Goal: Task Accomplishment & Management: Complete application form

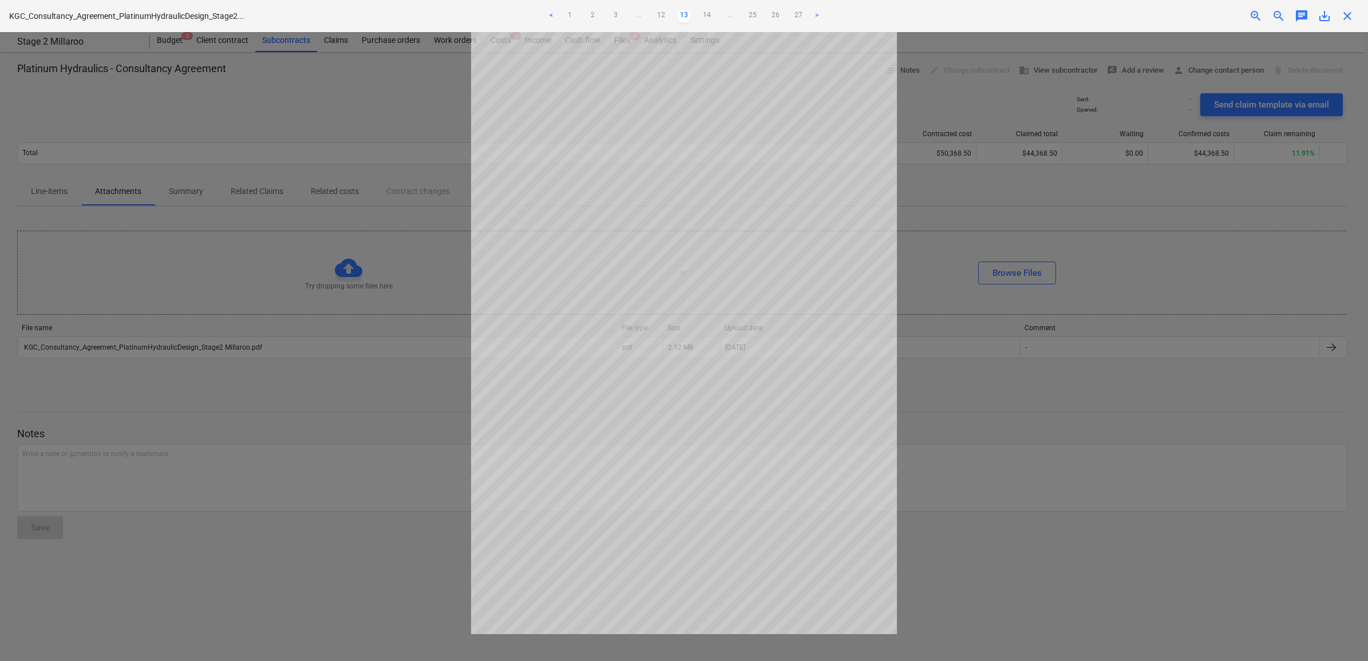
click at [1347, 16] on span "close" at bounding box center [1348, 16] width 14 height 14
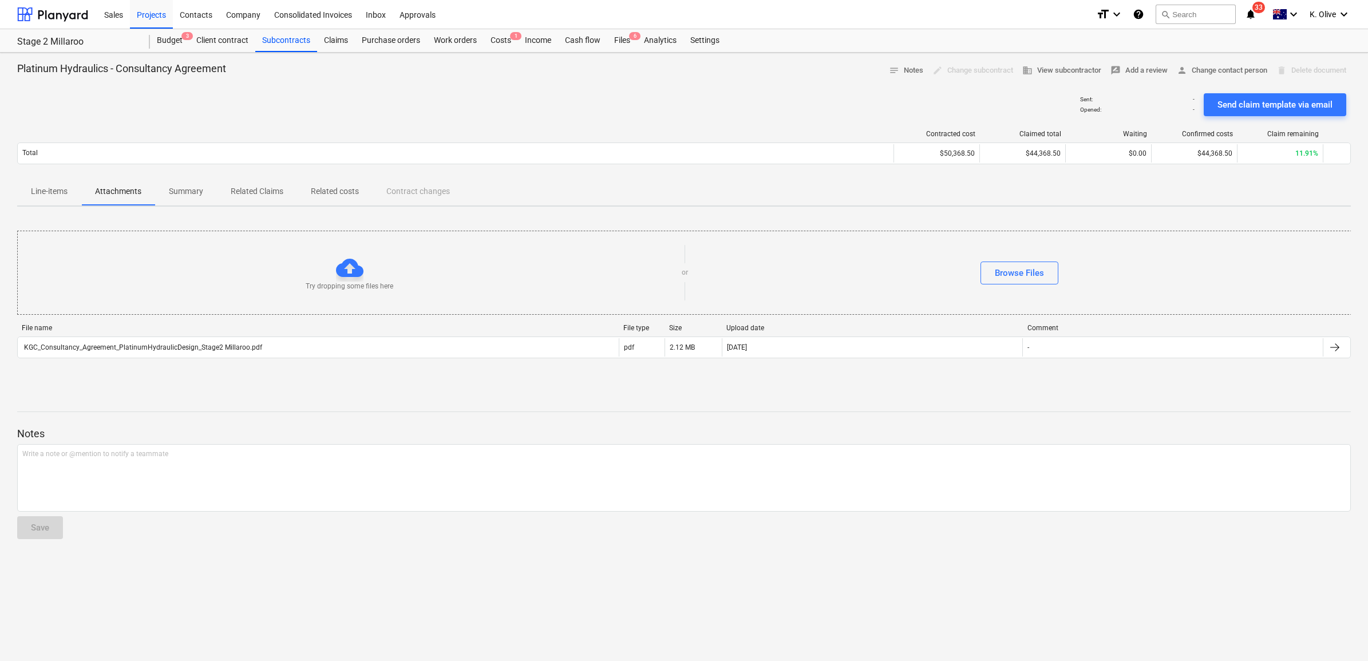
click at [1249, 15] on icon "notifications" at bounding box center [1250, 14] width 11 height 14
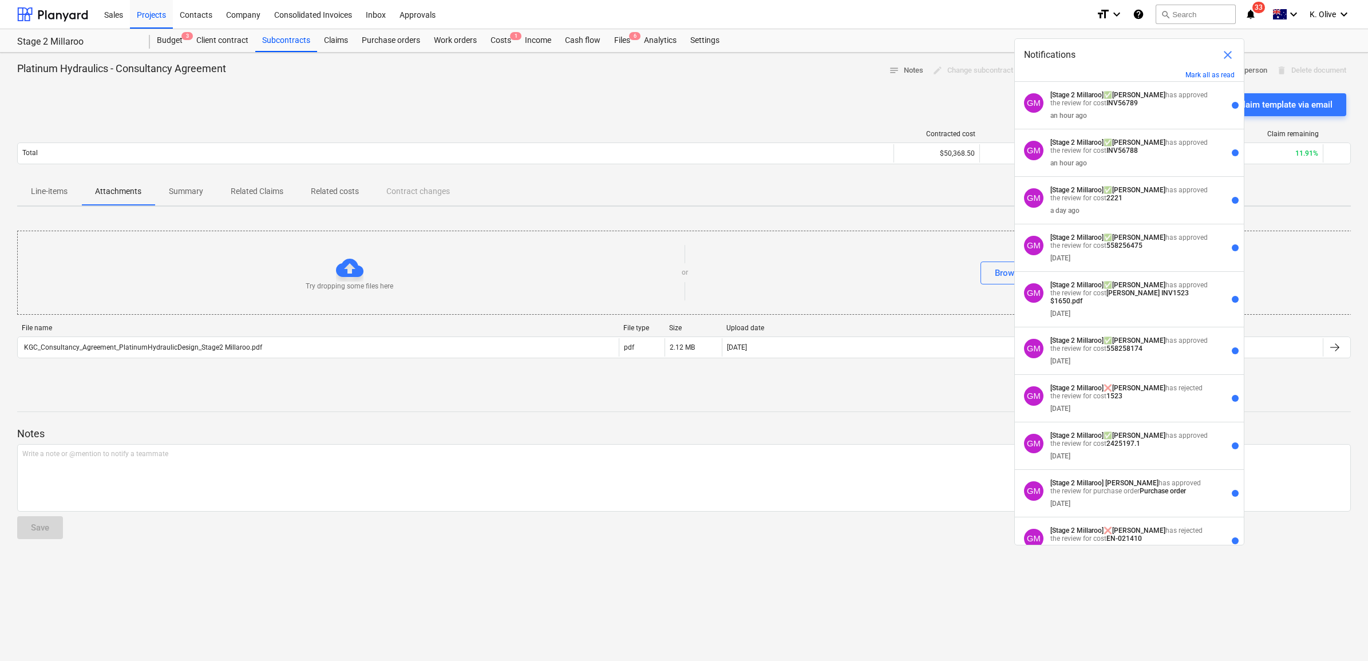
click at [1227, 54] on span "close" at bounding box center [1228, 55] width 14 height 14
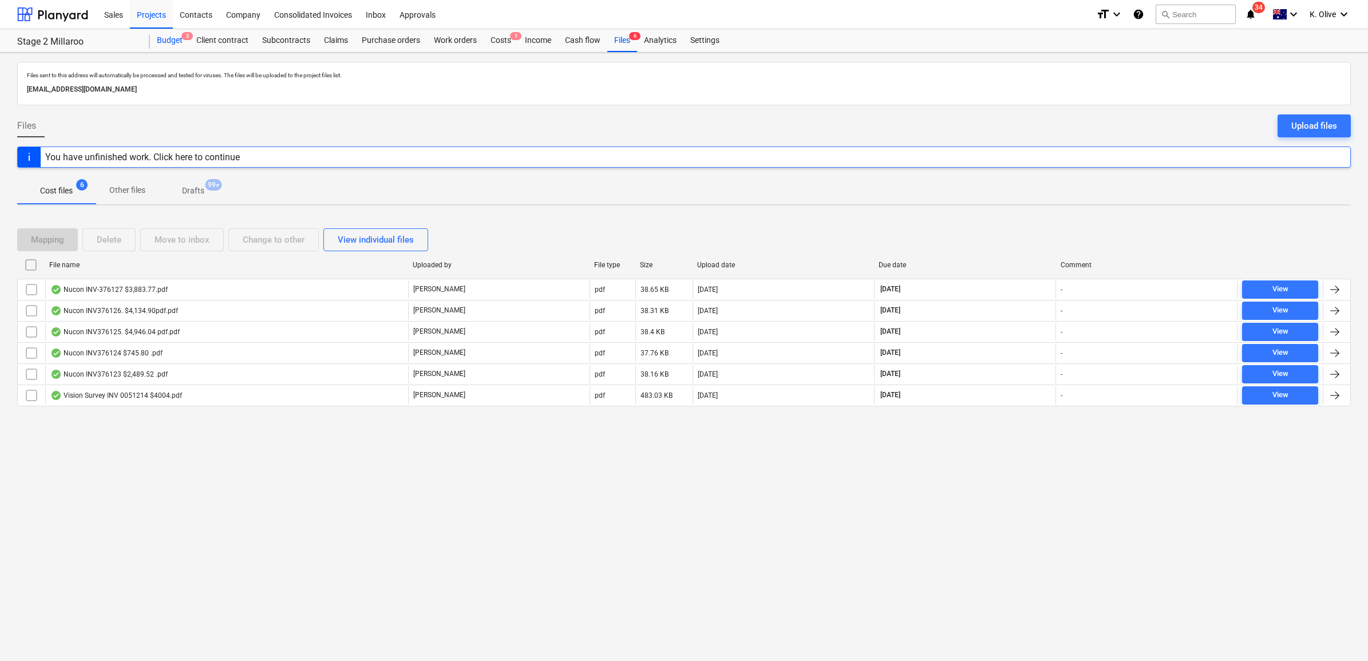
click at [172, 44] on div "Budget 3" at bounding box center [170, 40] width 40 height 23
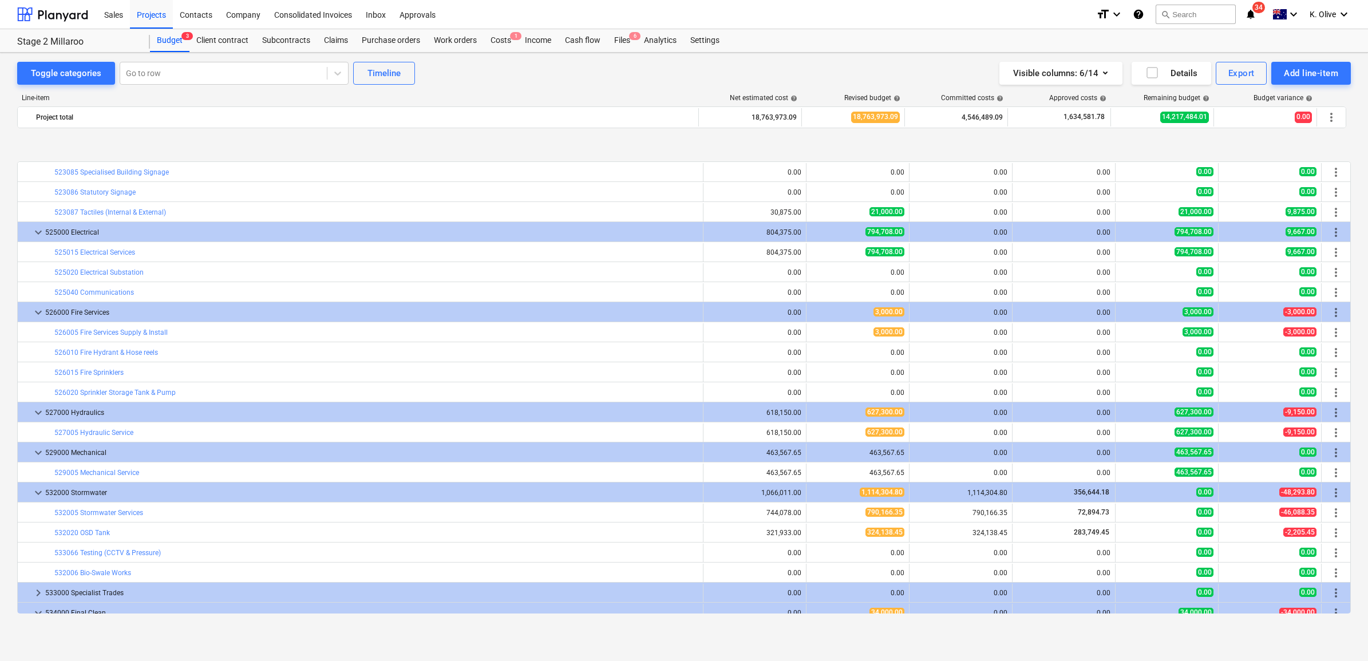
scroll to position [3810, 0]
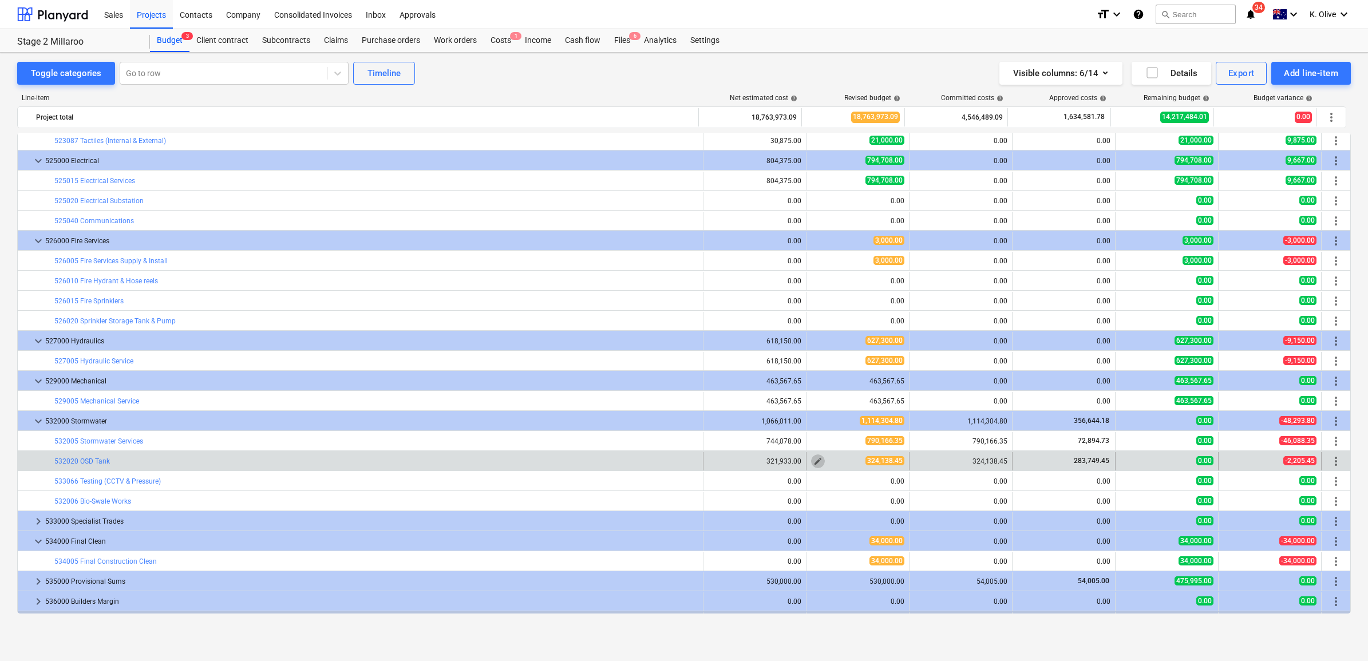
click at [817, 460] on span "edit" at bounding box center [818, 461] width 9 height 9
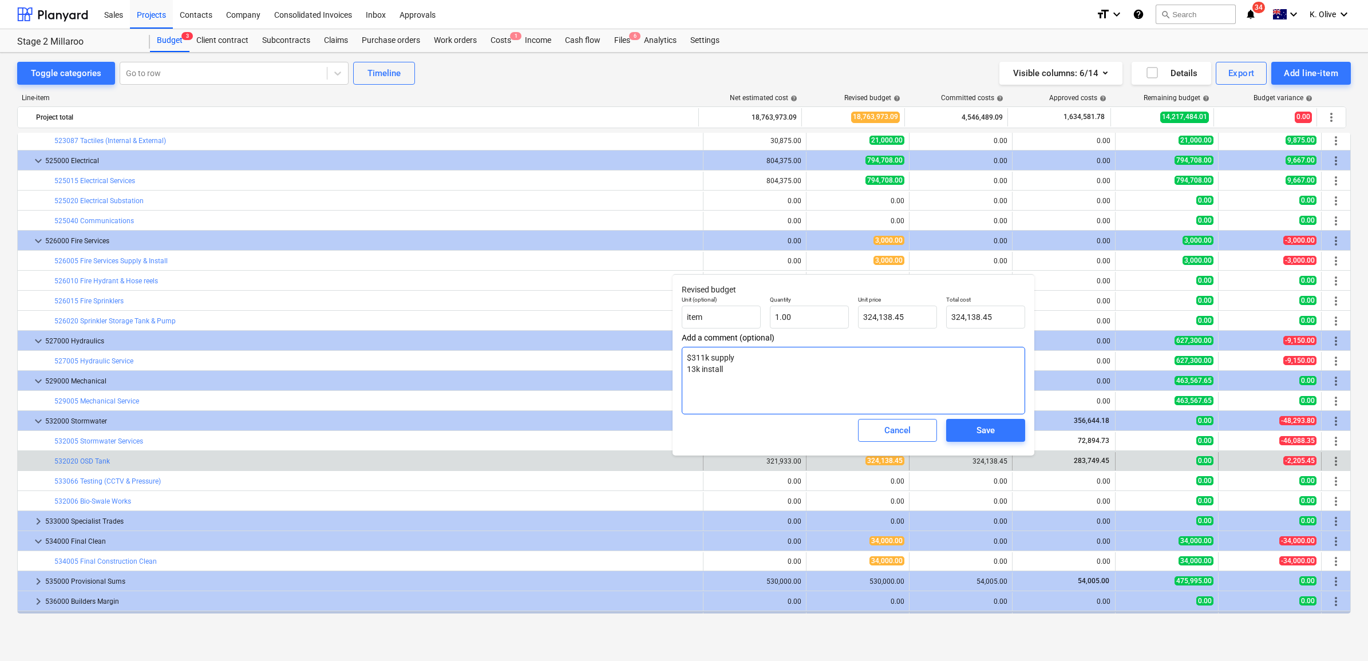
click at [747, 372] on textarea "$311k supply 13k install" at bounding box center [854, 381] width 344 height 68
drag, startPoint x: 743, startPoint y: 371, endPoint x: 692, endPoint y: 362, distance: 52.3
click at [692, 362] on textarea "$311k supply 13k install" at bounding box center [854, 381] width 344 height 68
drag, startPoint x: 733, startPoint y: 373, endPoint x: 717, endPoint y: 372, distance: 16.1
click at [731, 373] on textarea "$311k supply 13k install" at bounding box center [854, 381] width 344 height 68
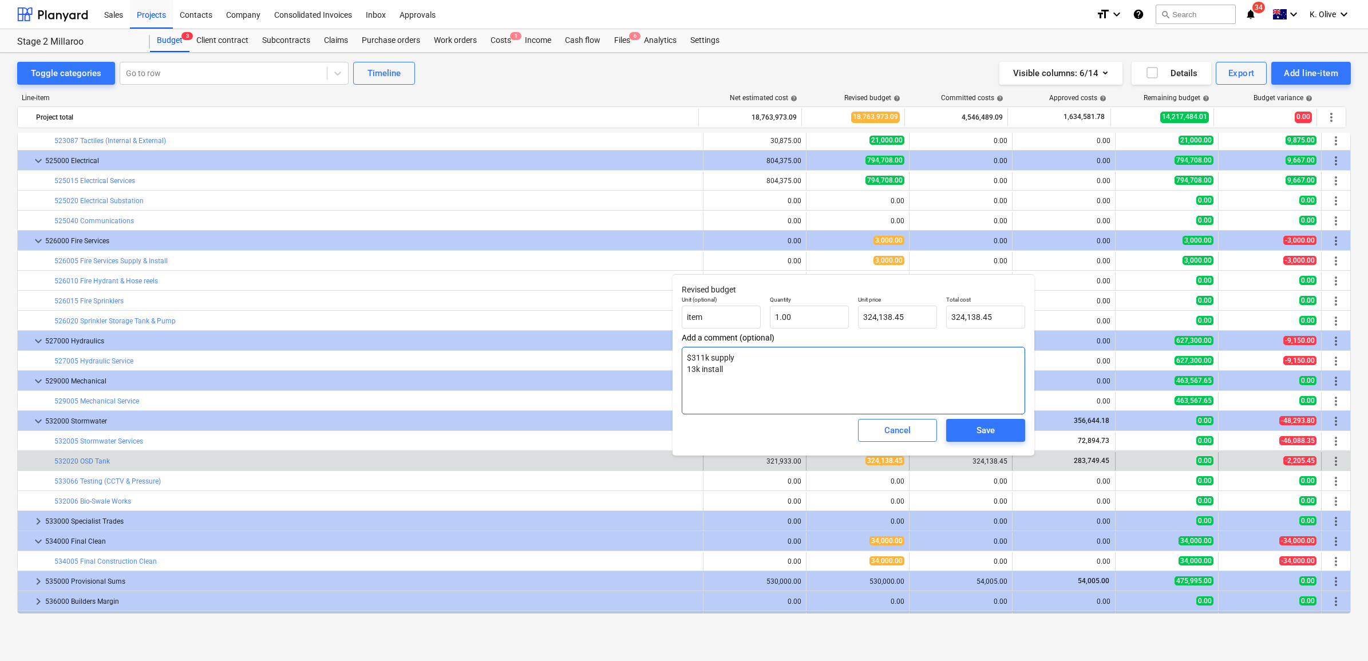
click at [742, 370] on textarea "$311k supply 13k install" at bounding box center [854, 381] width 344 height 68
click at [728, 371] on textarea "$311k supply 13k install" at bounding box center [854, 381] width 344 height 68
drag, startPoint x: 741, startPoint y: 372, endPoint x: 734, endPoint y: 373, distance: 7.5
click at [734, 373] on textarea "$311k supply 13k install" at bounding box center [854, 381] width 344 height 68
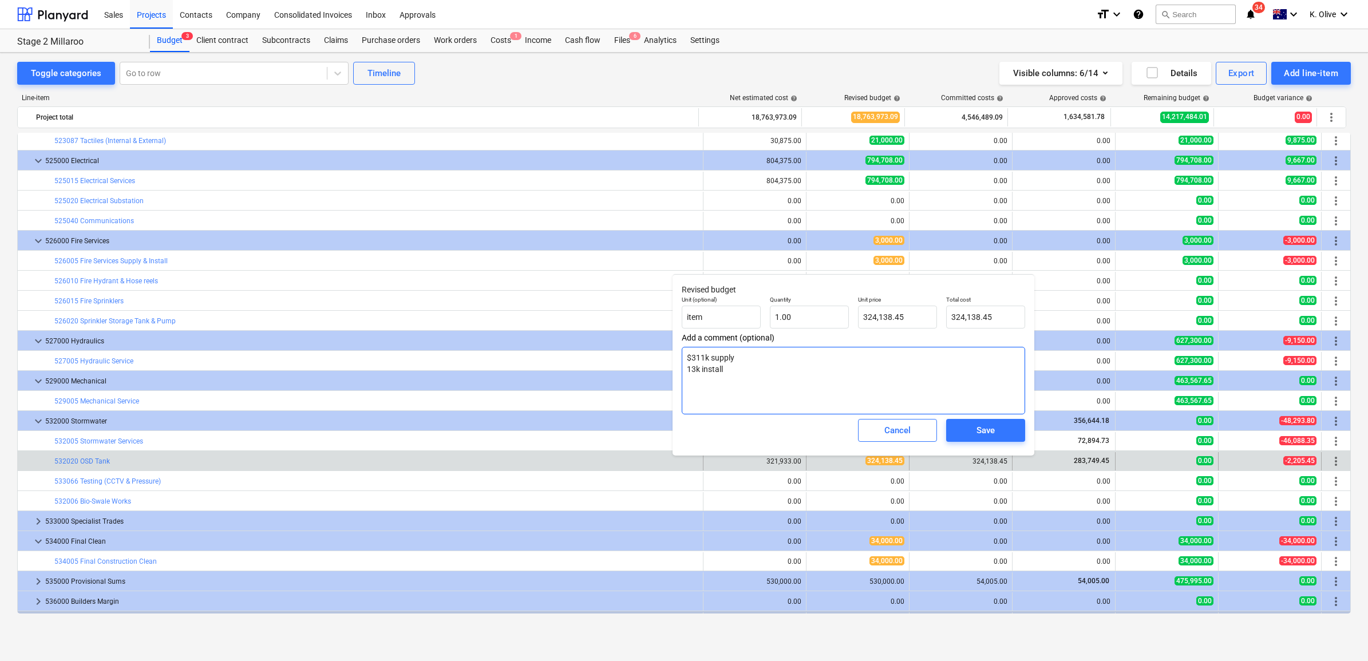
click at [734, 373] on textarea "$311k supply 13k install" at bounding box center [854, 381] width 344 height 68
click at [918, 429] on span "Cancel" at bounding box center [898, 430] width 50 height 15
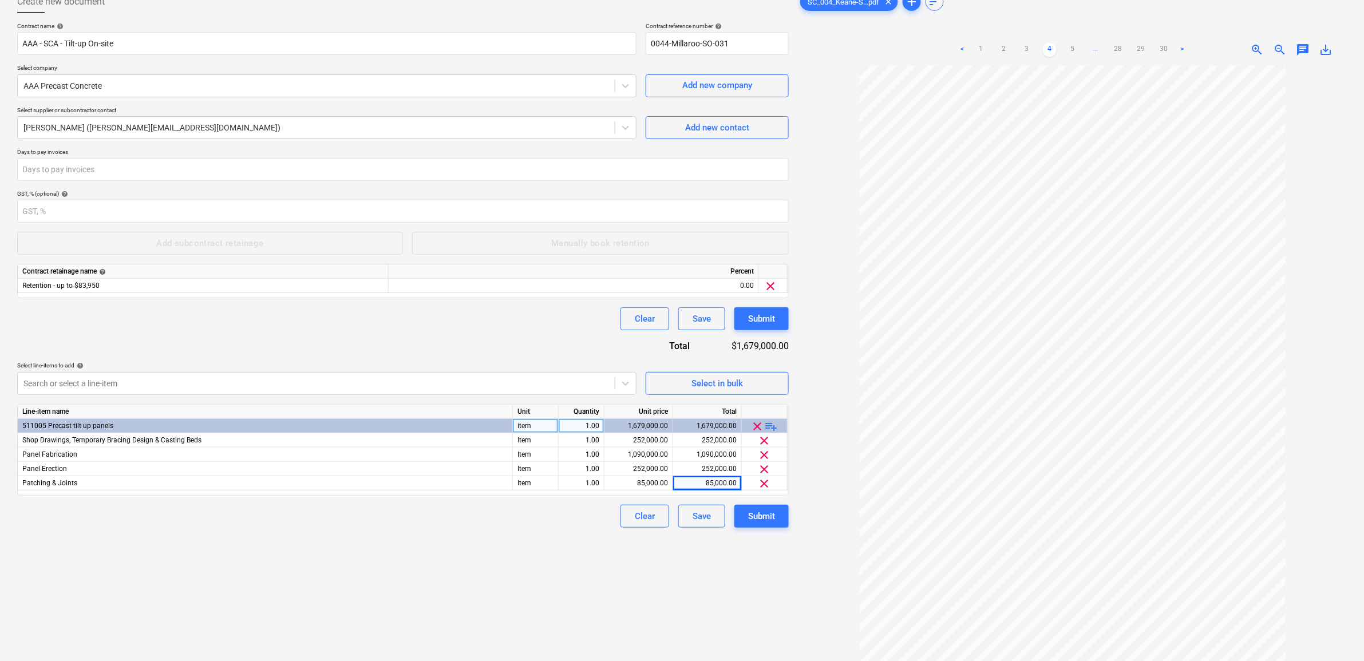
scroll to position [115, 0]
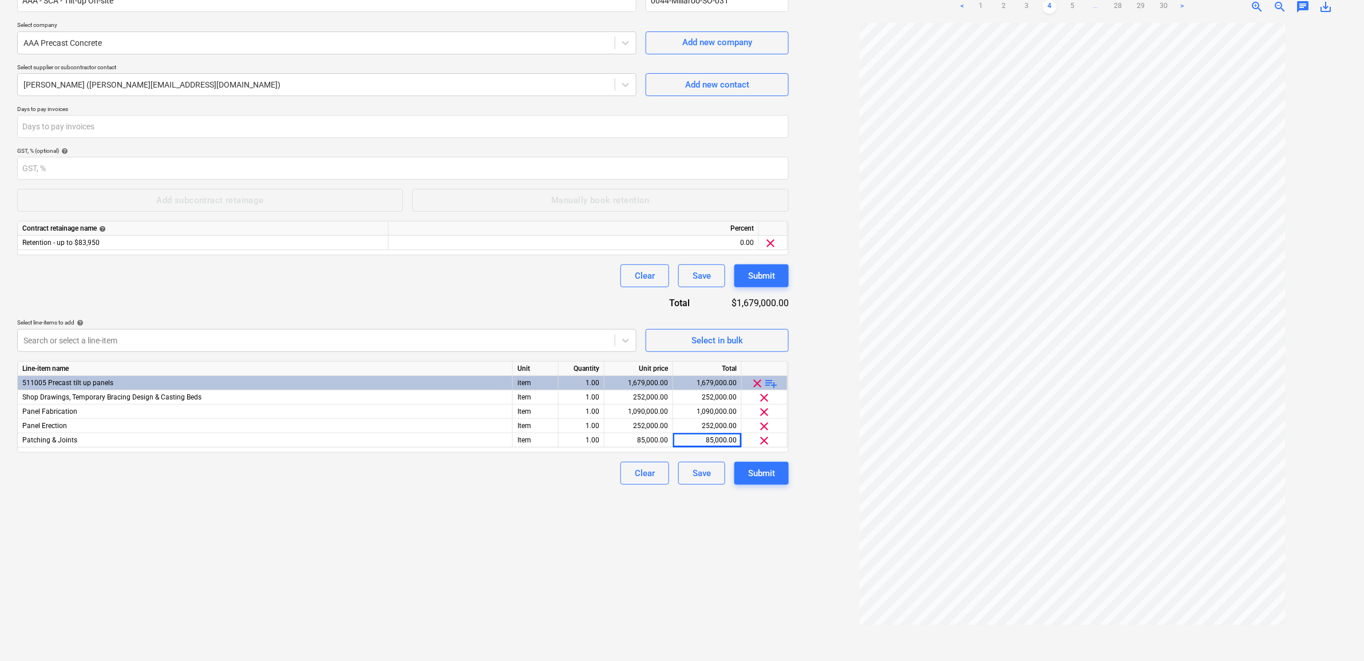
click at [647, 594] on div "Create new document Contract name help AAA - SCA - Tilt-up On-site Contract ref…" at bounding box center [403, 300] width 781 height 714
click at [473, 602] on div "Create new document Contract name help AAA - SCA - Tilt-up On-site Contract ref…" at bounding box center [403, 300] width 781 height 714
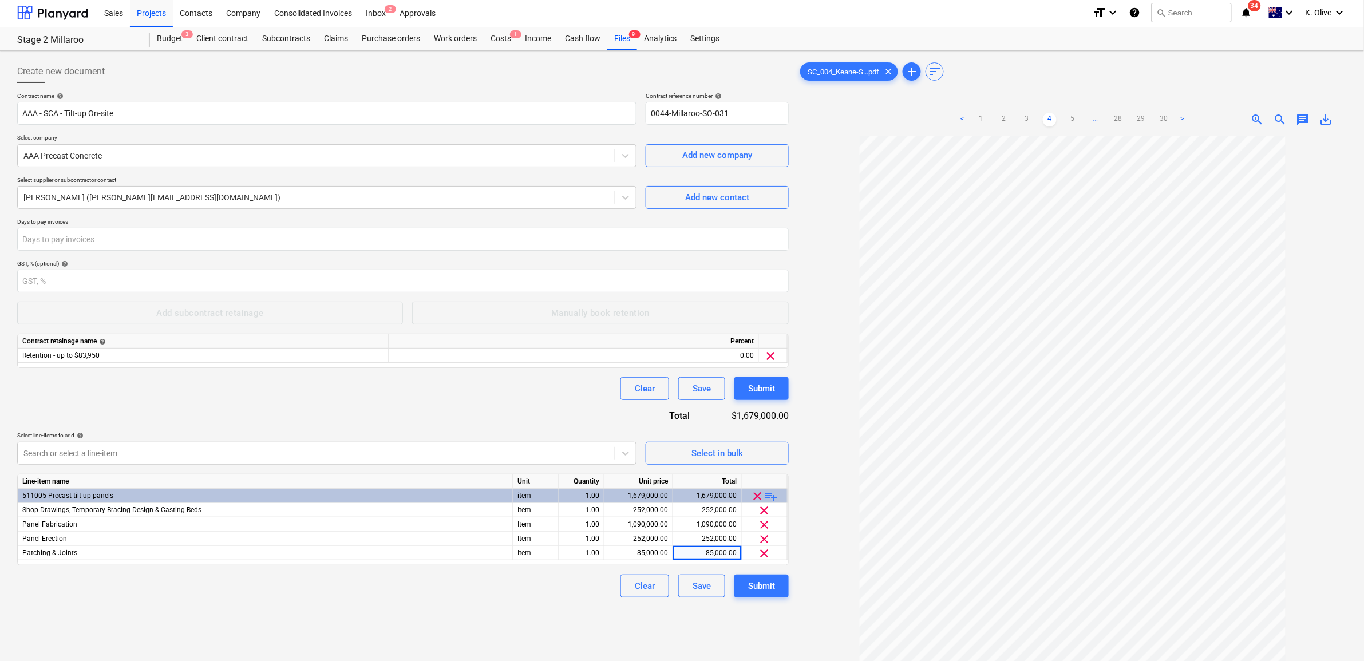
scroll to position [0, 0]
click at [765, 591] on div "Submit" at bounding box center [761, 588] width 27 height 15
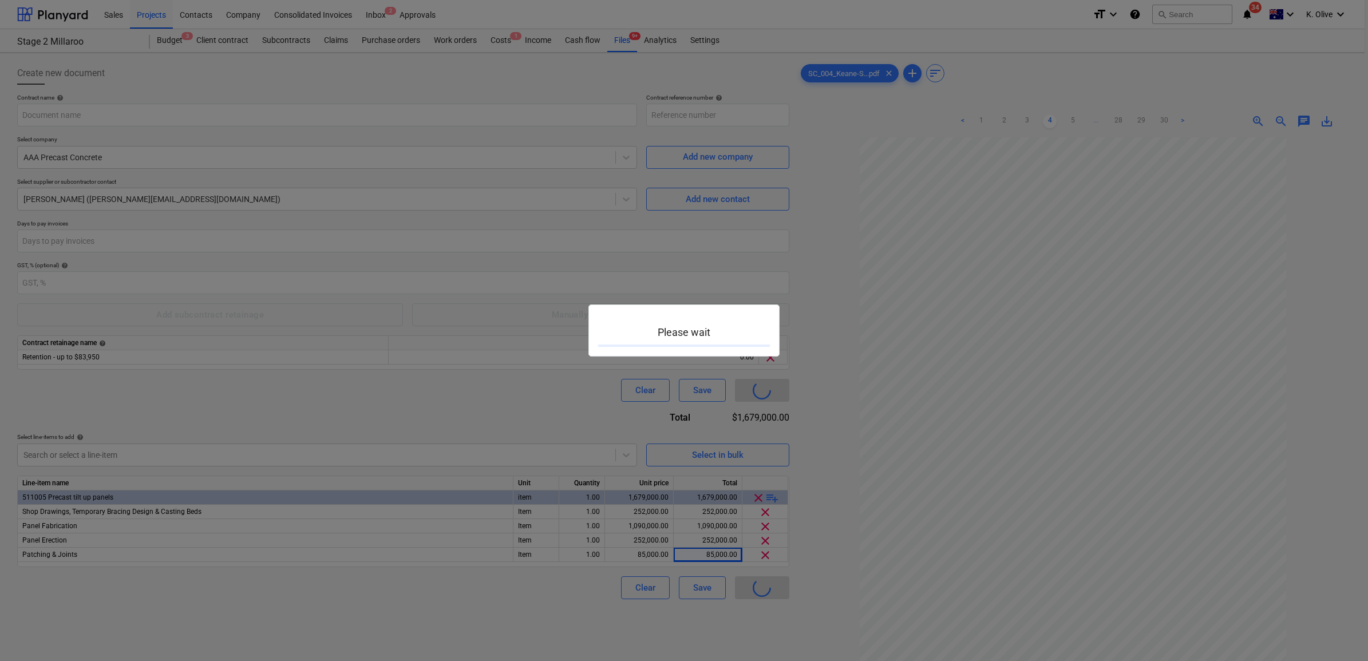
type input "0044-Millaroo-SO-031"
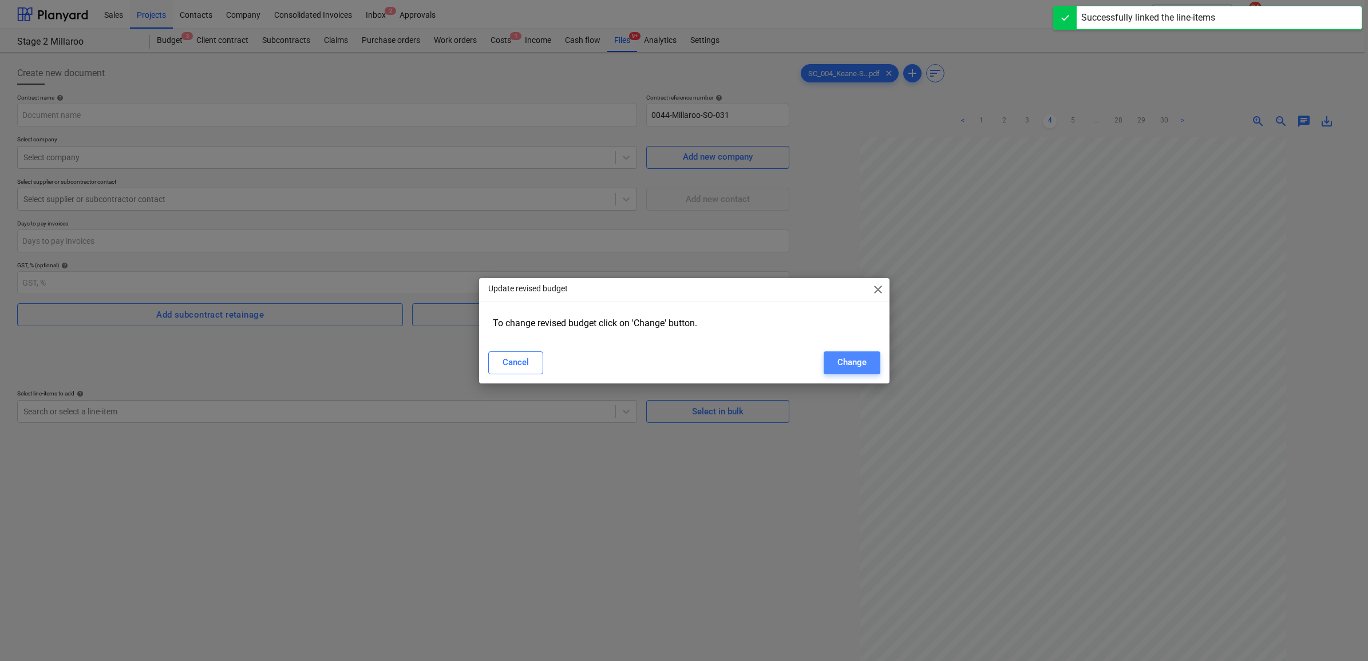
click at [838, 365] on div "Change" at bounding box center [852, 362] width 29 height 15
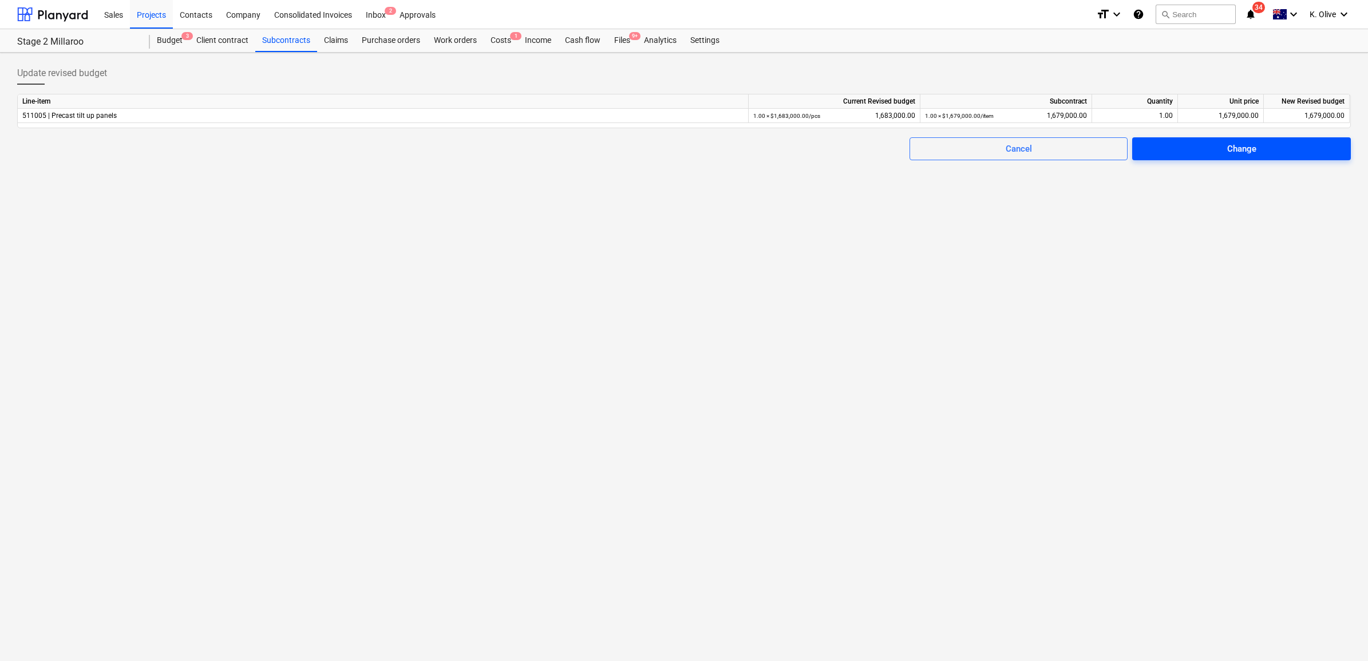
click at [1244, 156] on button "Change" at bounding box center [1242, 148] width 219 height 23
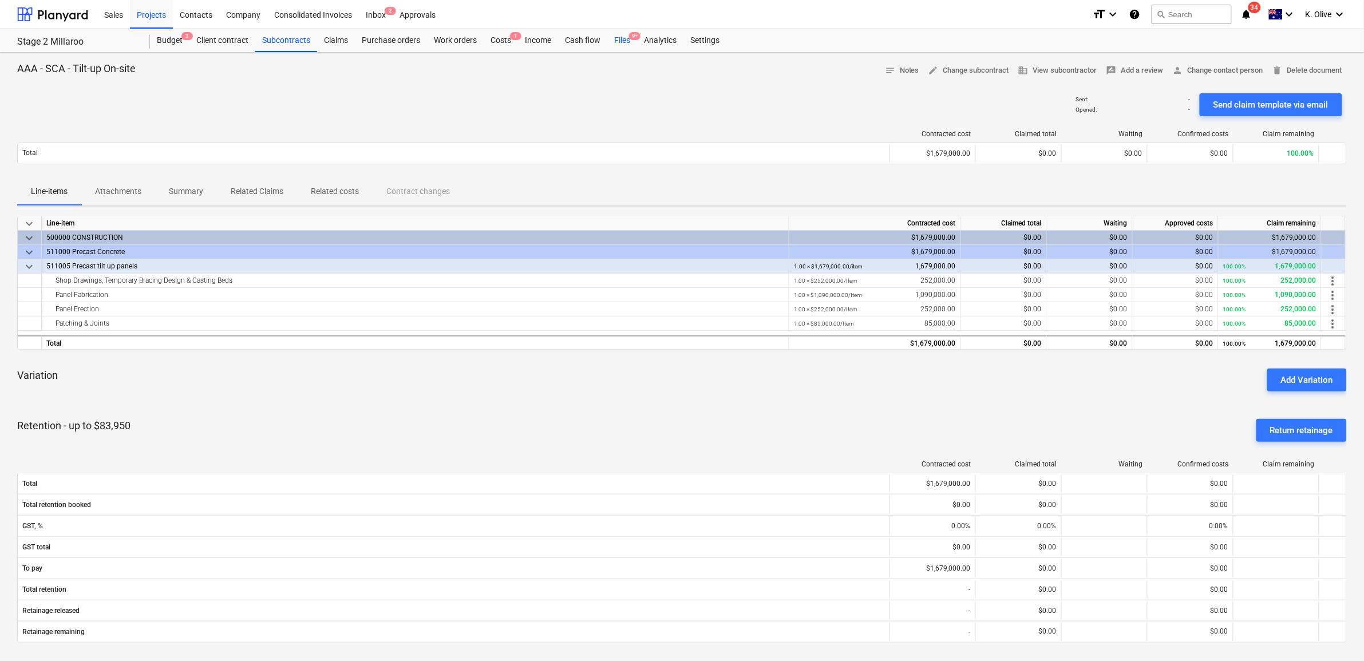
click at [616, 46] on div "Files 9+" at bounding box center [622, 40] width 30 height 23
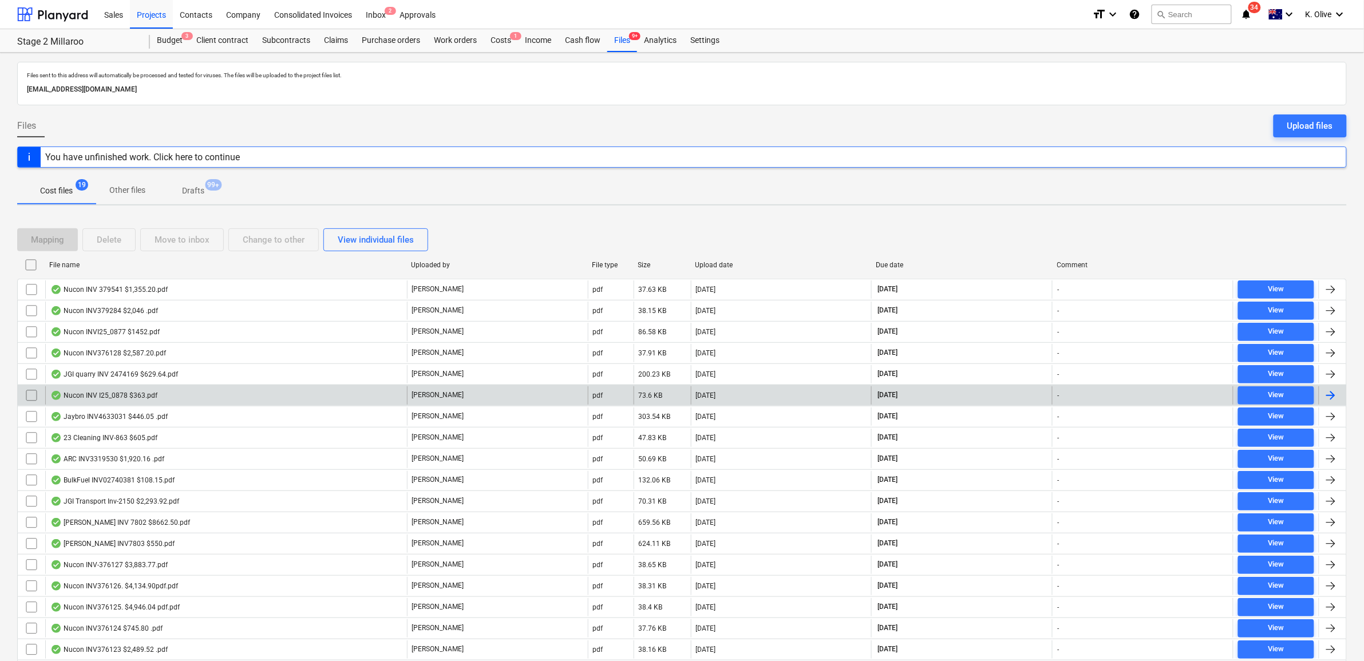
scroll to position [64, 0]
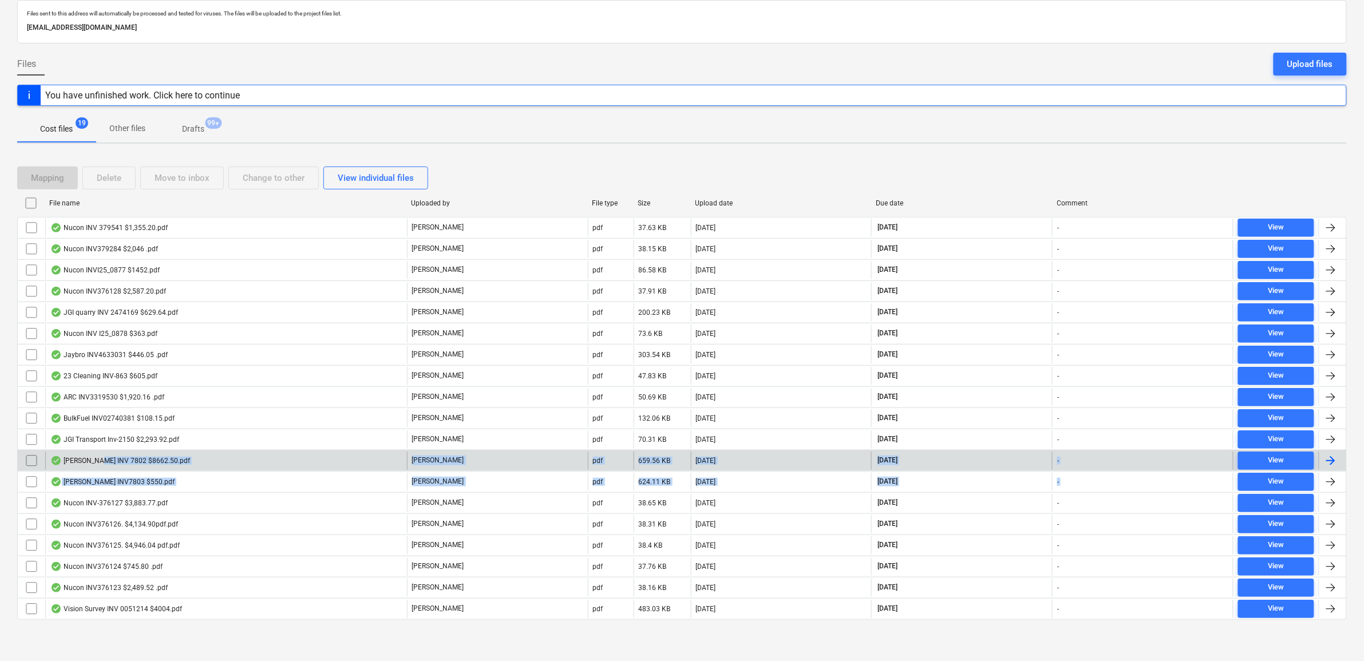
drag, startPoint x: 97, startPoint y: 488, endPoint x: 100, endPoint y: 454, distance: 34.5
click at [100, 454] on div "Nucon INV 379541 $1,355.20.pdf J. Keane pdf 37.63 KB 24.09.2025 30.10.2025 - Vi…" at bounding box center [682, 418] width 1330 height 403
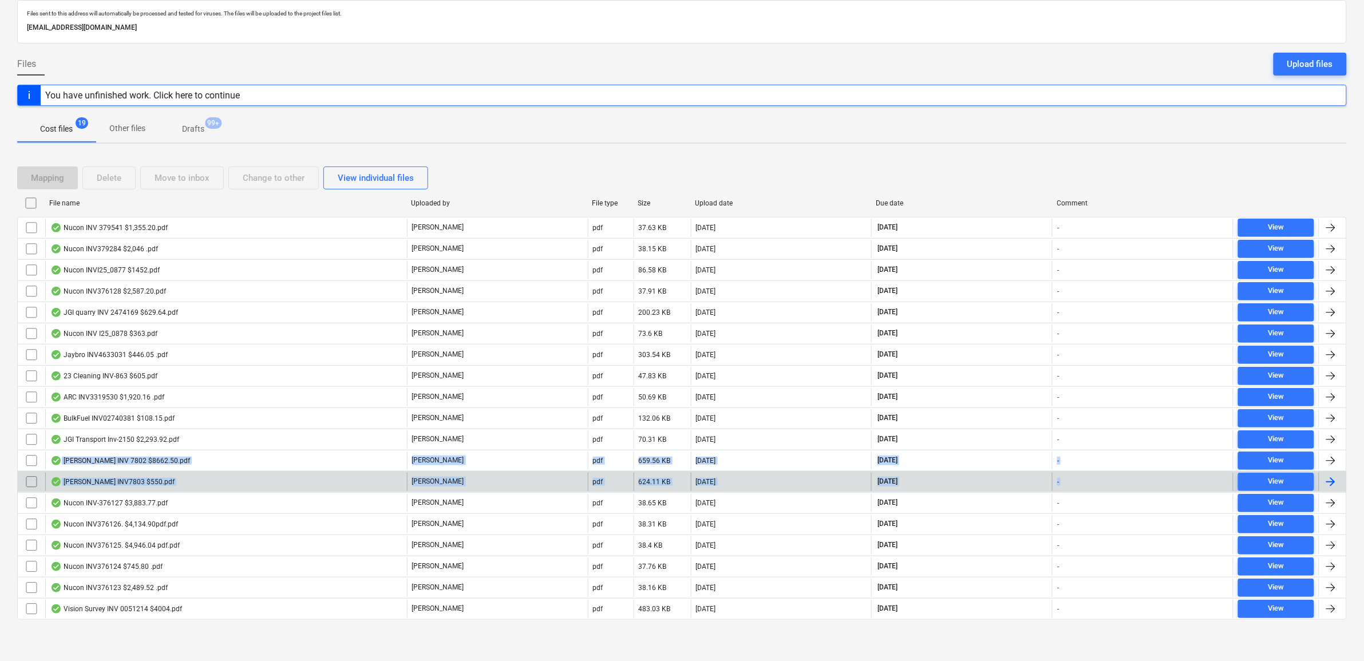
drag, startPoint x: 100, startPoint y: 454, endPoint x: 189, endPoint y: 481, distance: 92.7
click at [189, 481] on div "Jeremy Ferrier INV7803 $550.pdf" at bounding box center [226, 482] width 362 height 18
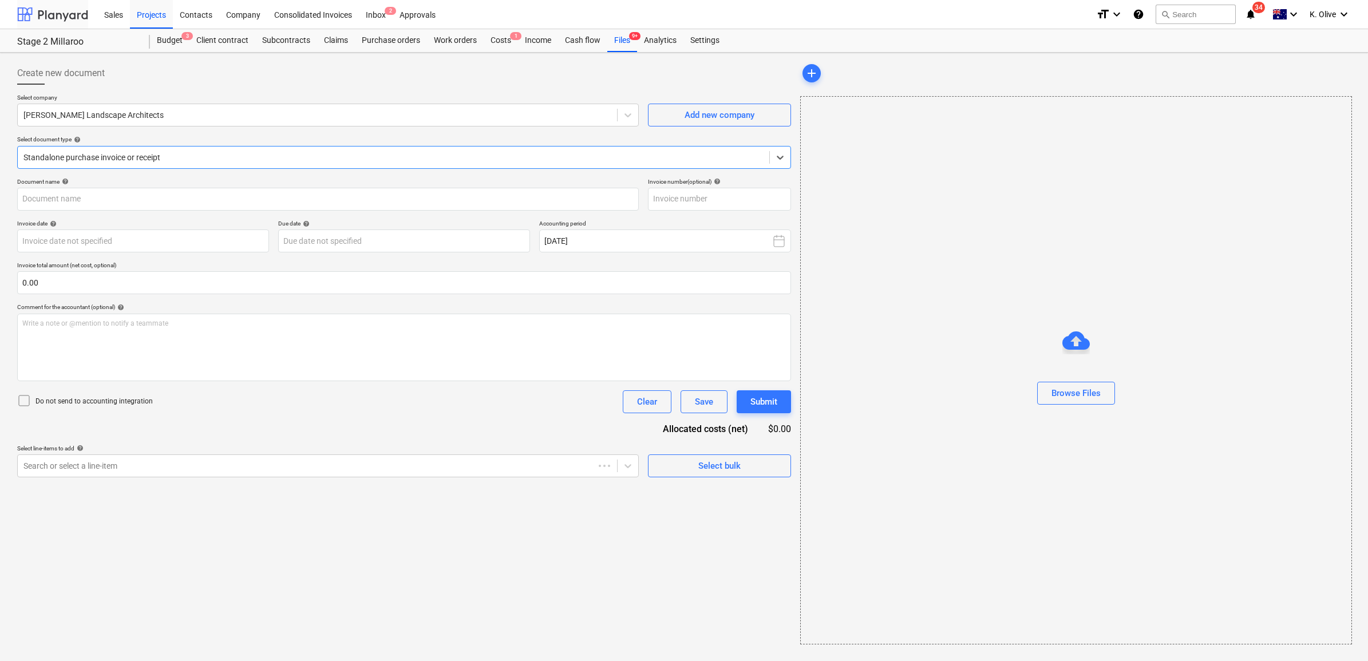
type input "INV-7803"
type input "18 Sep 2025"
type input "02 Oct 2025"
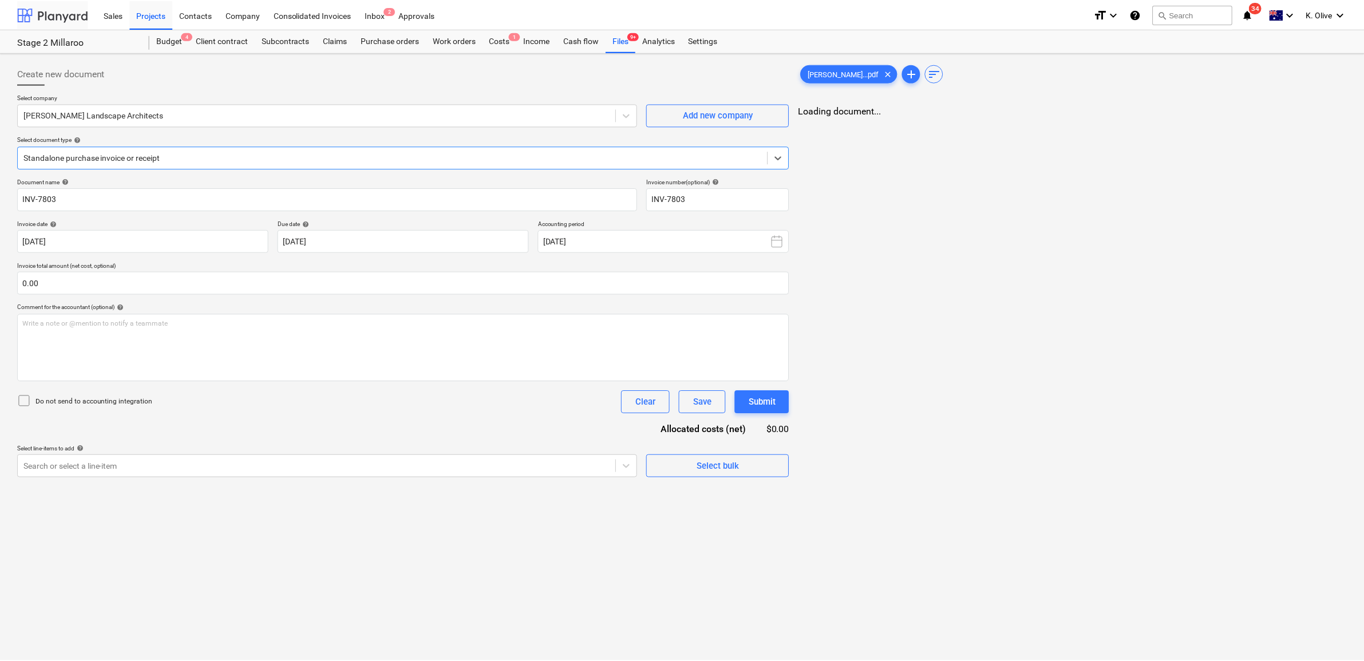
scroll to position [64, 0]
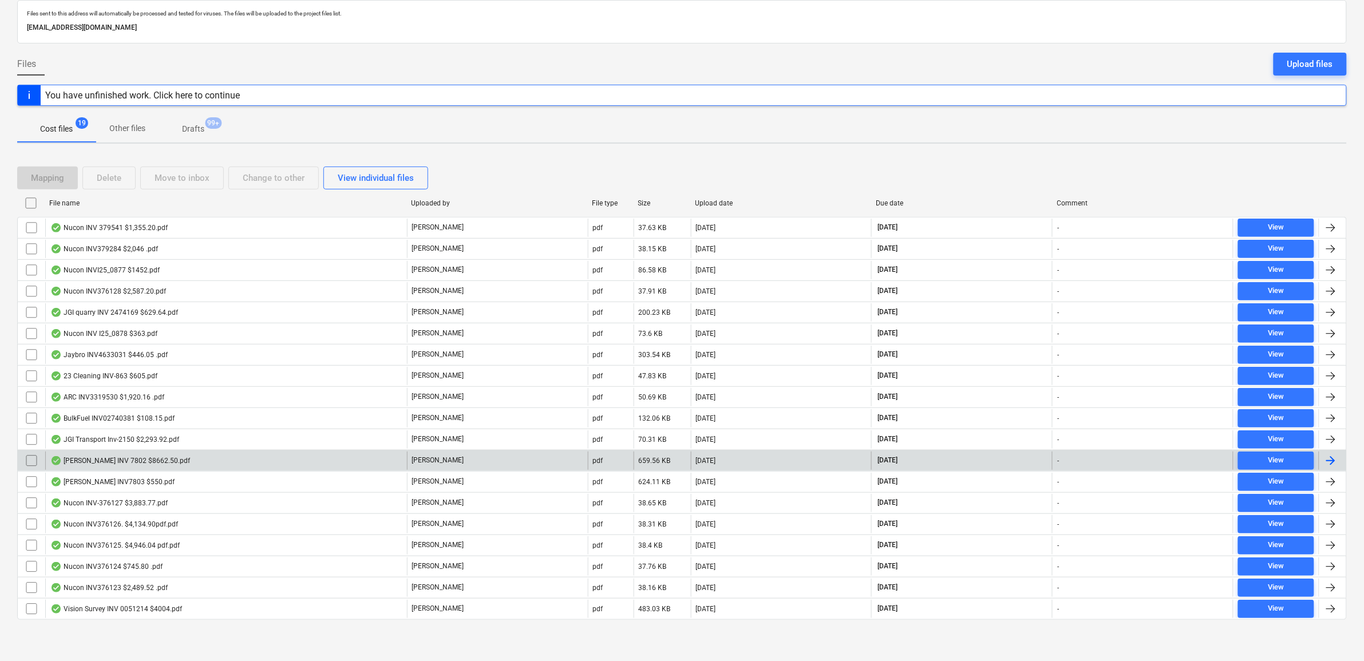
click at [106, 461] on div "Jeremy Ferrier INV 7802 $8662.50.pdf" at bounding box center [120, 460] width 140 height 9
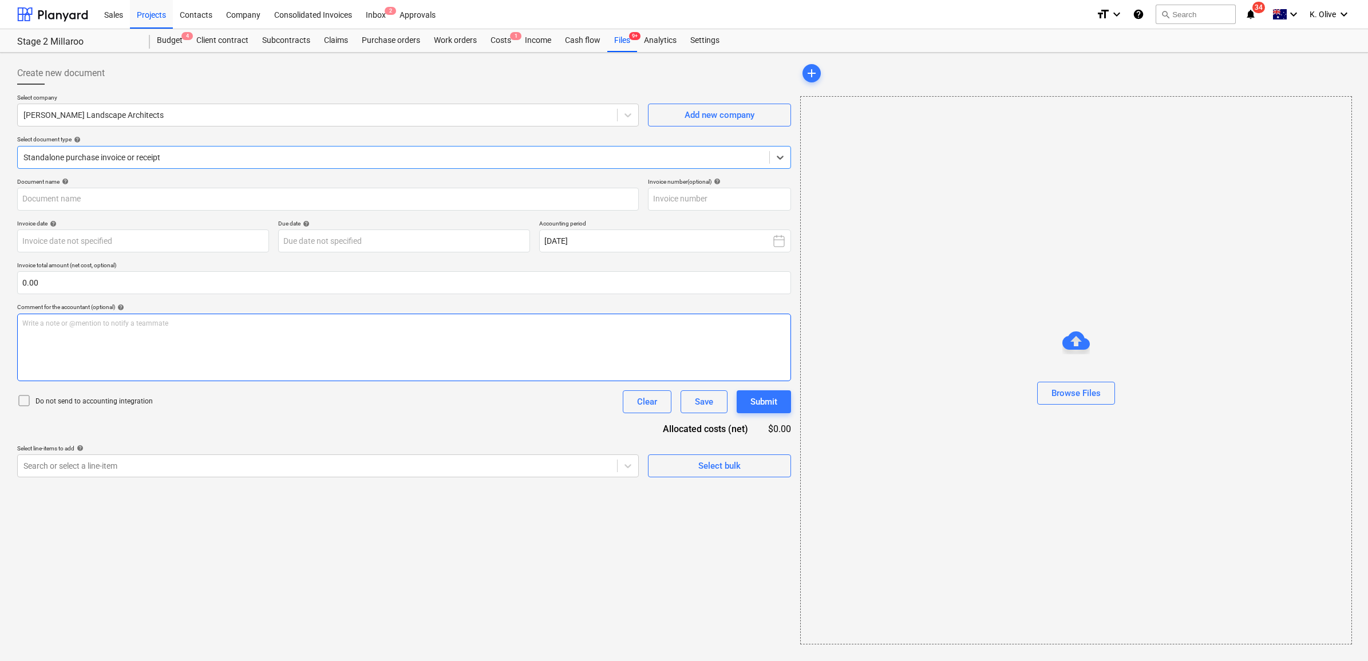
type input "INV-7802"
type input "18 Sep 2025"
type input "02 Oct 2025"
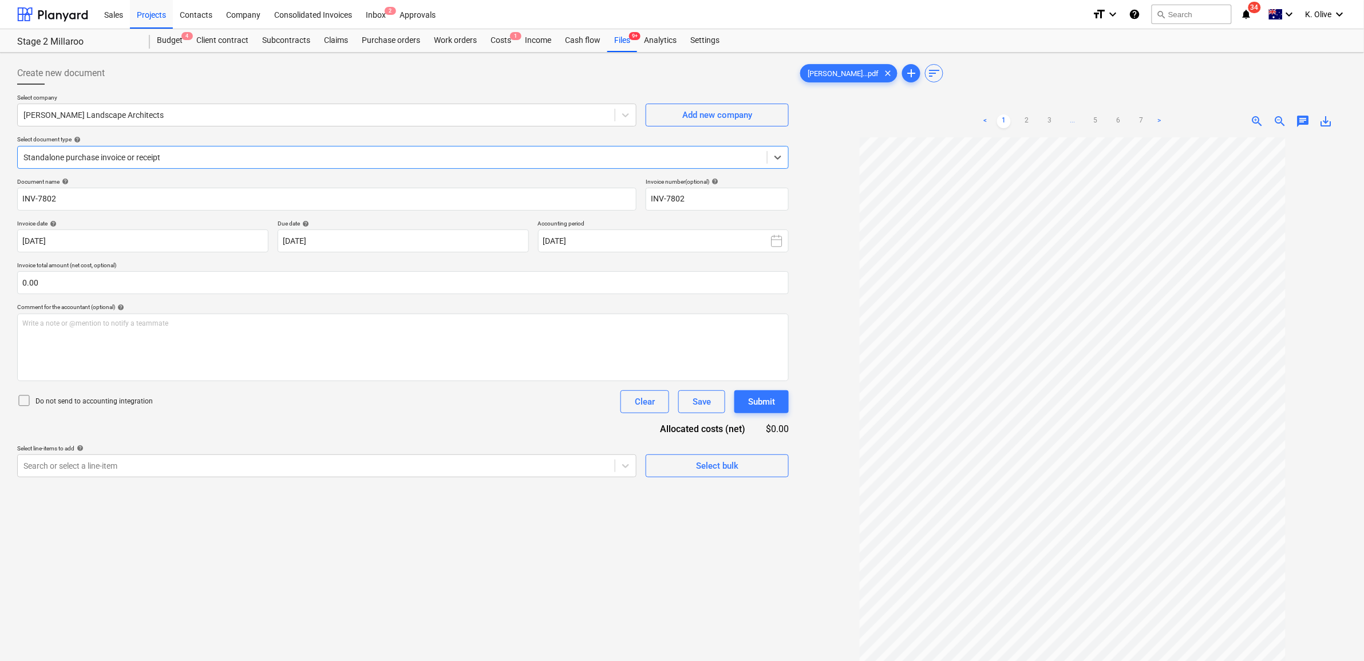
click at [1035, 124] on ul "< 1 2 3 ... 5 6 7 >" at bounding box center [1073, 122] width 188 height 14
click at [1027, 119] on link "2" at bounding box center [1027, 122] width 14 height 14
click at [1051, 121] on link "3" at bounding box center [1050, 122] width 14 height 14
click at [1072, 123] on link "4" at bounding box center [1073, 122] width 14 height 14
click at [1102, 121] on link "5" at bounding box center [1096, 122] width 14 height 14
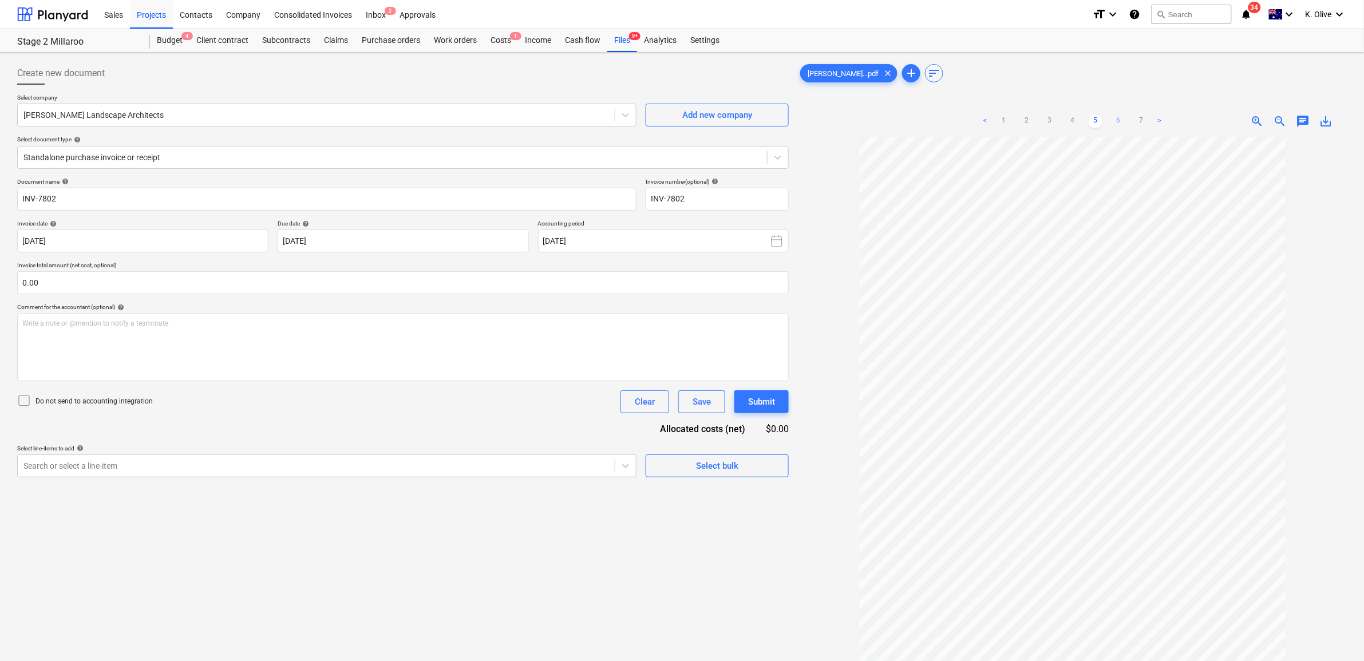
click at [1117, 119] on link "6" at bounding box center [1119, 122] width 14 height 14
click at [1145, 120] on link "7" at bounding box center [1142, 122] width 14 height 14
